Goal: Find specific page/section: Find specific page/section

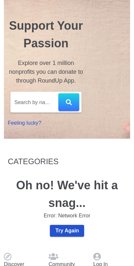
scroll to position [62, 0]
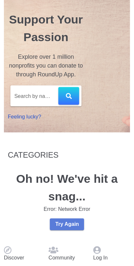
click at [70, 228] on span "Try Again" at bounding box center [67, 225] width 24 height 6
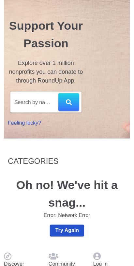
click at [75, 254] on div "Community" at bounding box center [67, 261] width 45 height 24
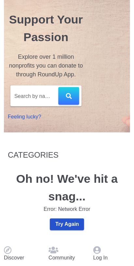
click at [59, 91] on input "Search by name, location, EIN, or keyword" at bounding box center [36, 96] width 44 height 10
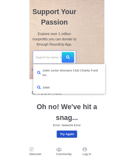
scroll to position [60, 0]
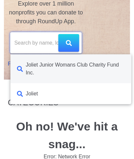
click at [75, 77] on div "Joliet Junior Womans Club Charity Fund Inc." at bounding box center [75, 69] width 99 height 16
type input "Joliet Junior Womans Club Charity Fund Inc."
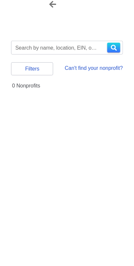
type input "joliet junior womans club charity fund inc."
